Goal: Task Accomplishment & Management: Manage account settings

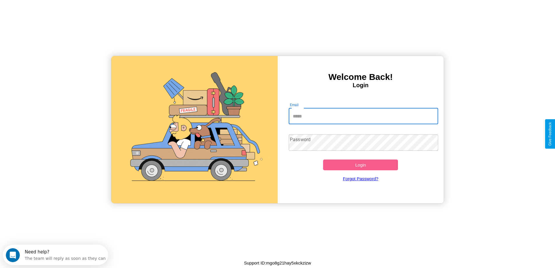
click at [364, 116] on input "Email" at bounding box center [364, 116] width 150 height 16
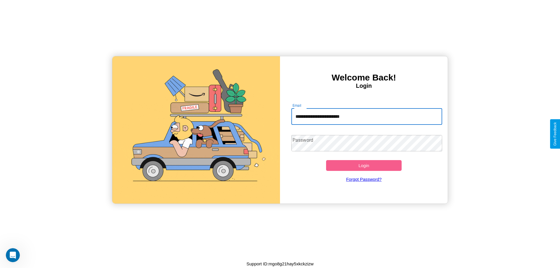
type input "**********"
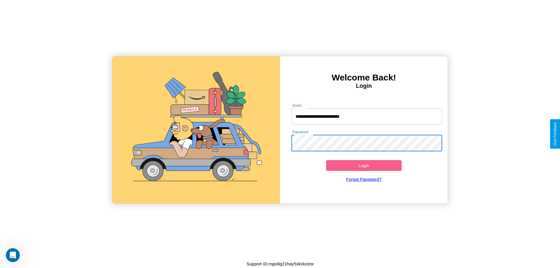
click at [364, 165] on button "Login" at bounding box center [364, 165] width 76 height 11
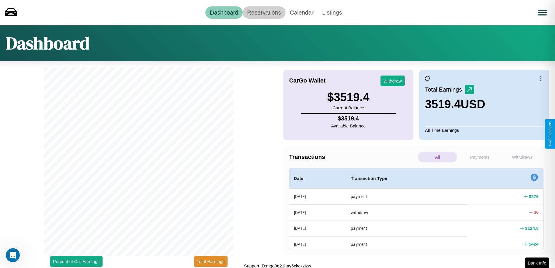
click at [264, 12] on link "Reservations" at bounding box center [264, 12] width 43 height 12
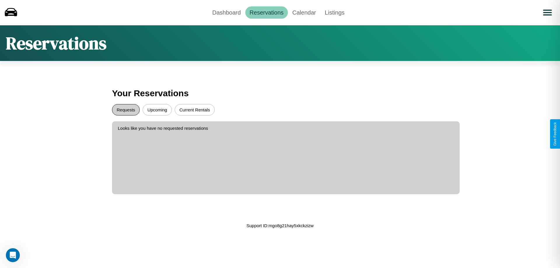
click at [126, 110] on button "Requests" at bounding box center [126, 109] width 28 height 11
click at [194, 110] on button "Current Rentals" at bounding box center [195, 109] width 40 height 11
click at [157, 110] on button "Upcoming" at bounding box center [157, 109] width 29 height 11
